Goal: Register for event/course

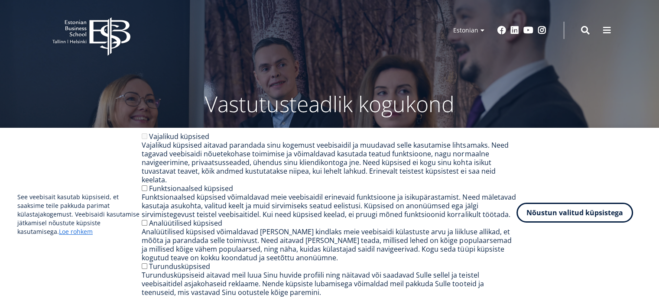
click at [549, 218] on button "Nõustun valitud küpsistega" at bounding box center [574, 213] width 116 height 20
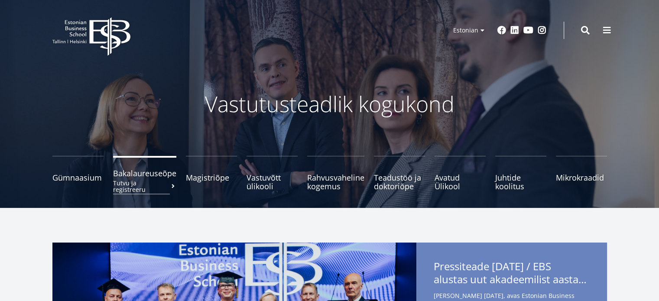
click at [146, 171] on span "Bakalaureuseõpe Tutvu ja registreeru" at bounding box center [144, 173] width 63 height 9
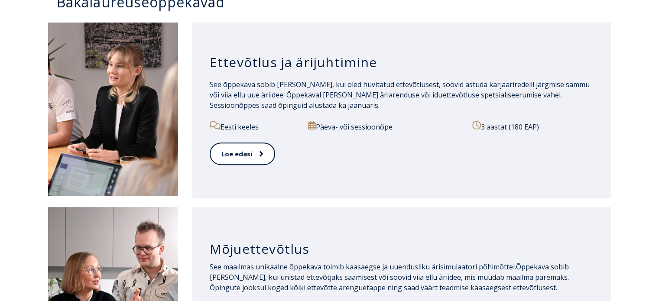
scroll to position [457, 0]
click at [258, 153] on icon at bounding box center [260, 153] width 4 height 9
